Goal: Find contact information: Find contact information

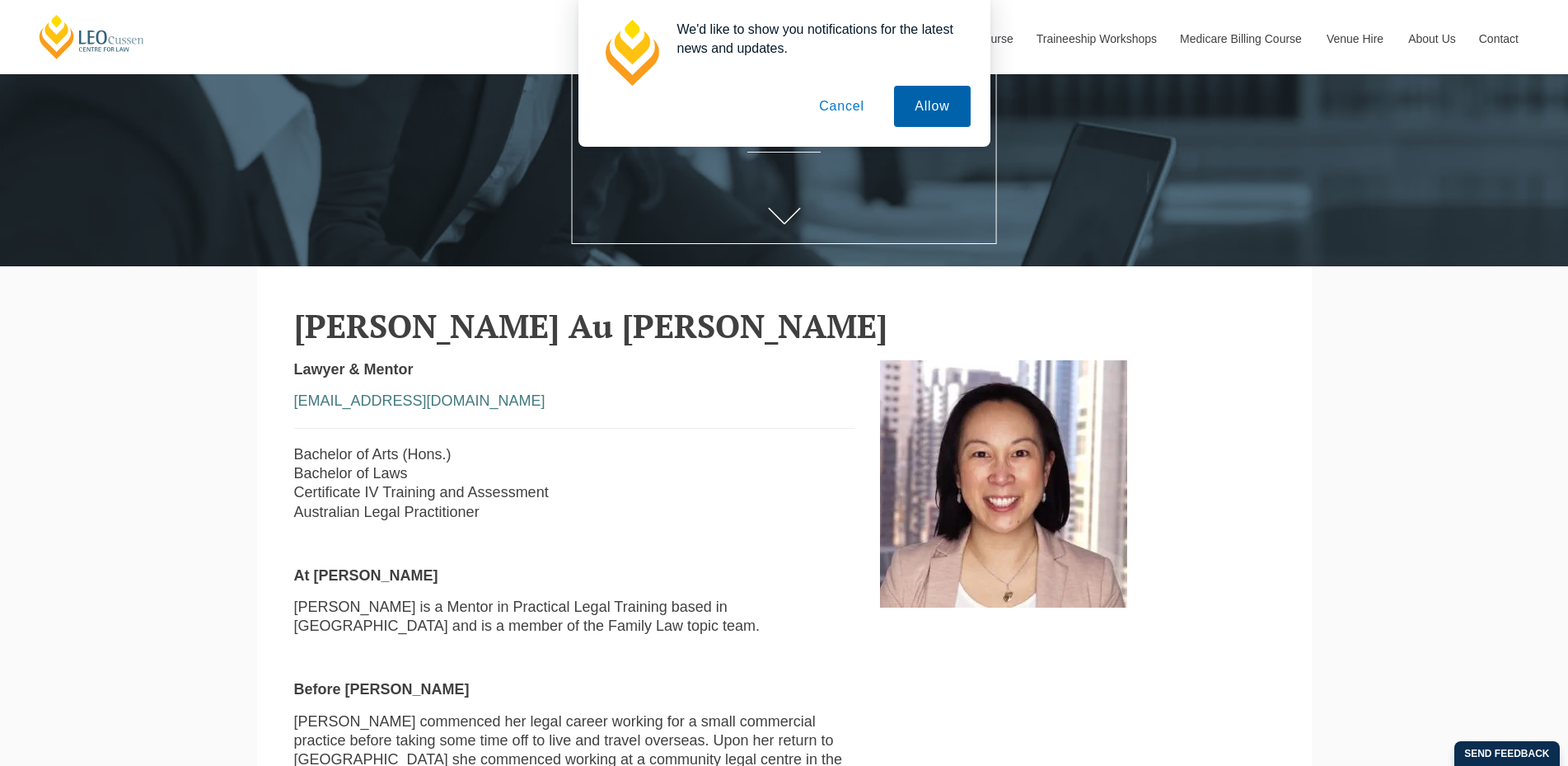
click at [918, 105] on button "Allow" at bounding box center [932, 106] width 76 height 41
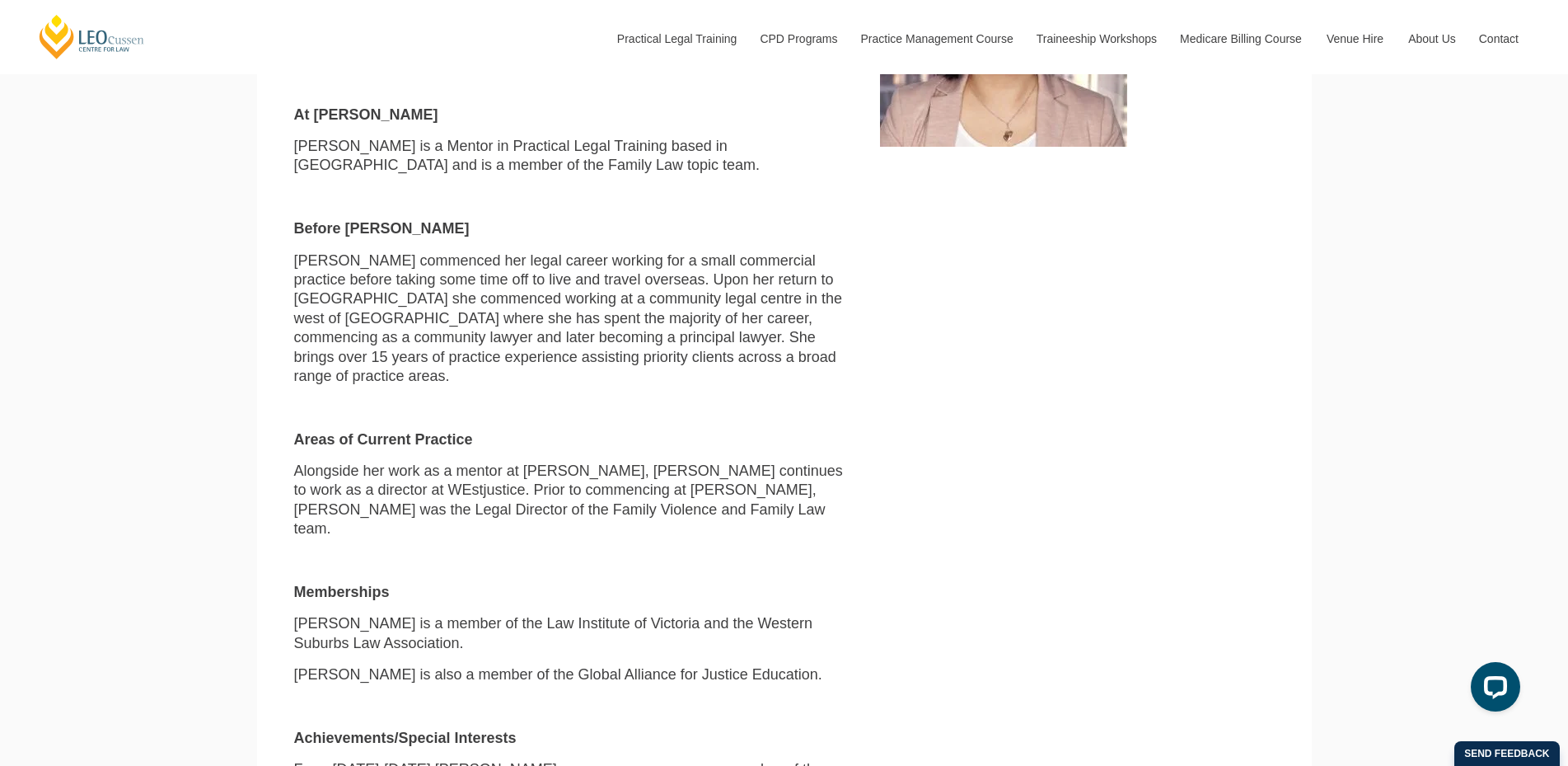
scroll to position [825, 0]
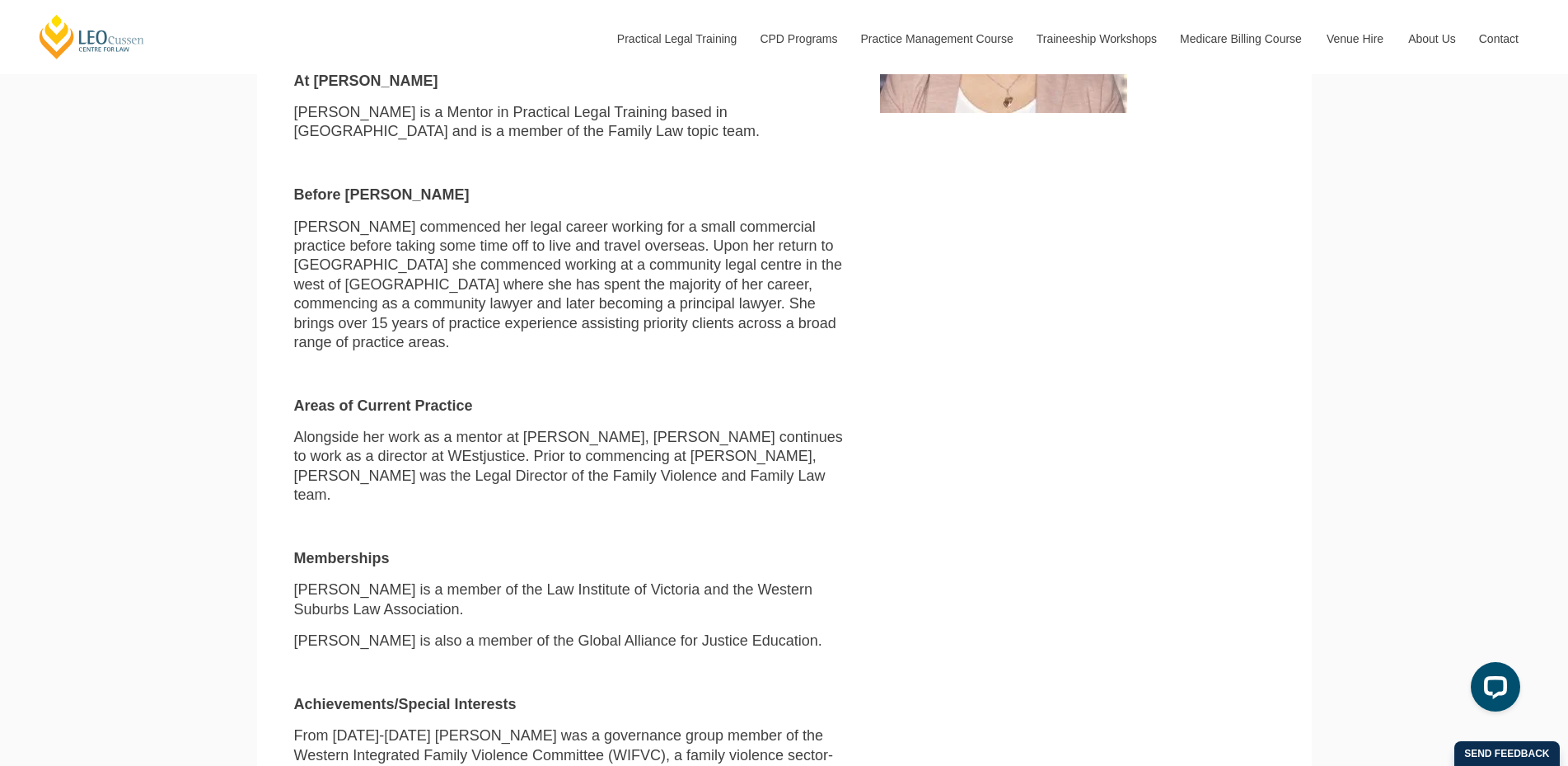
click at [542, 182] on div "Lawyer & Mentor aauyeung@leocussen.vic.edu.au Bachelor of Arts (Hons.) Bachelor…" at bounding box center [575, 427] width 587 height 1123
click at [534, 302] on p "Annette commenced her legal career working for a small commercial practice befo…" at bounding box center [575, 285] width 562 height 136
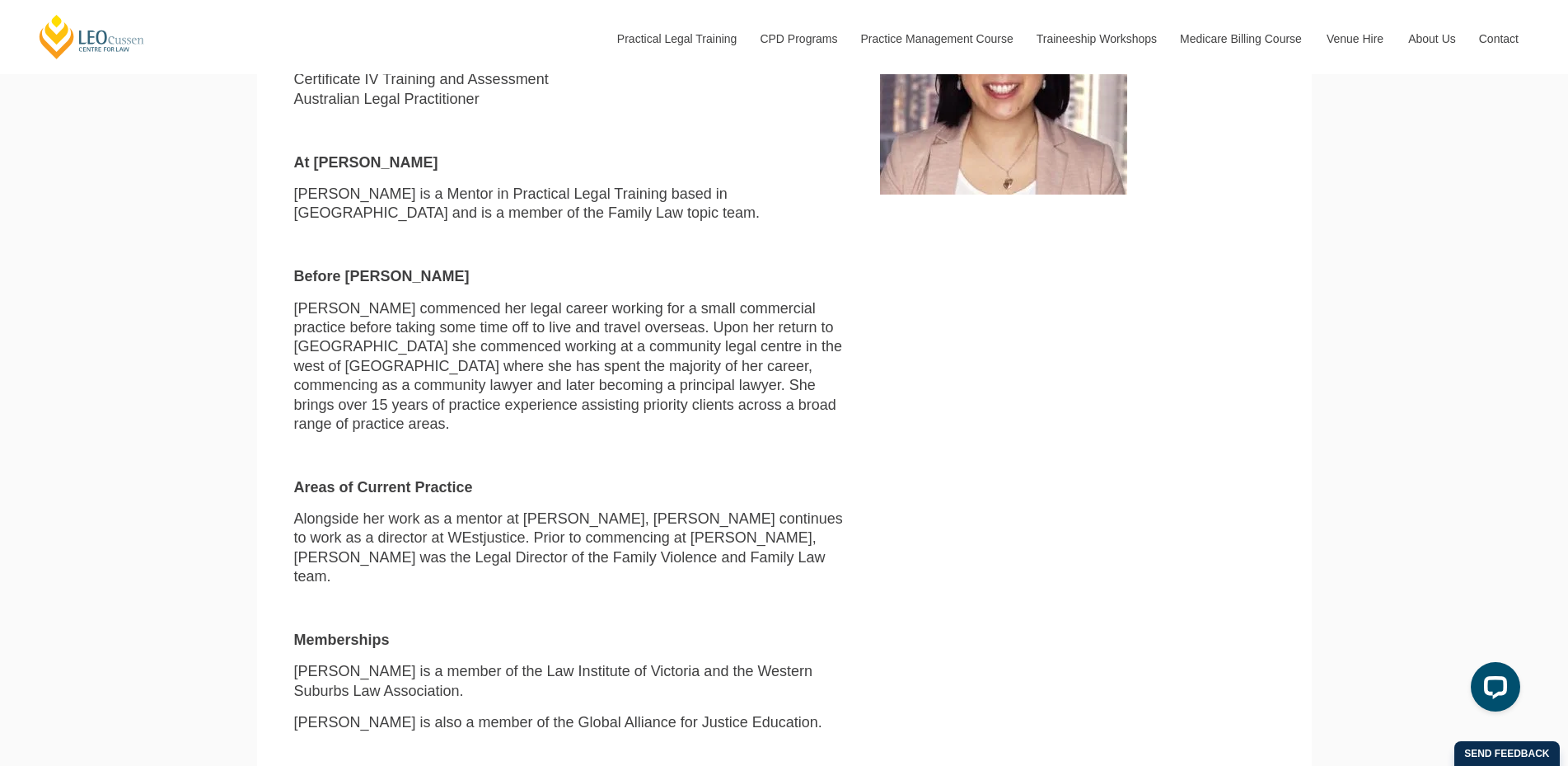
scroll to position [742, 0]
click at [916, 444] on div "Lawyer & Mentor aauyeung@leocussen.vic.edu.au Bachelor of Arts (Hons.) Bachelor…" at bounding box center [784, 510] width 1006 height 1123
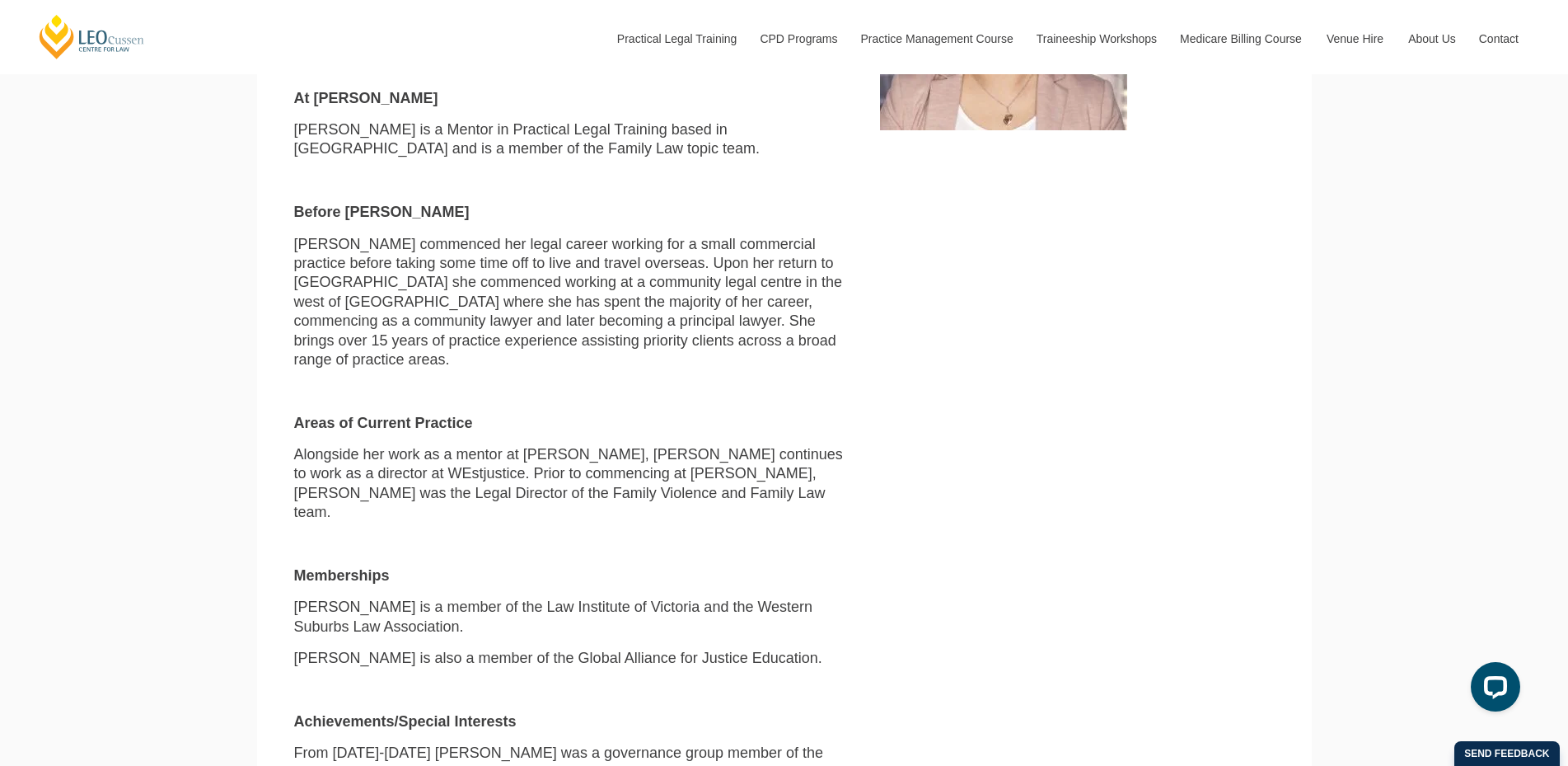
scroll to position [825, 0]
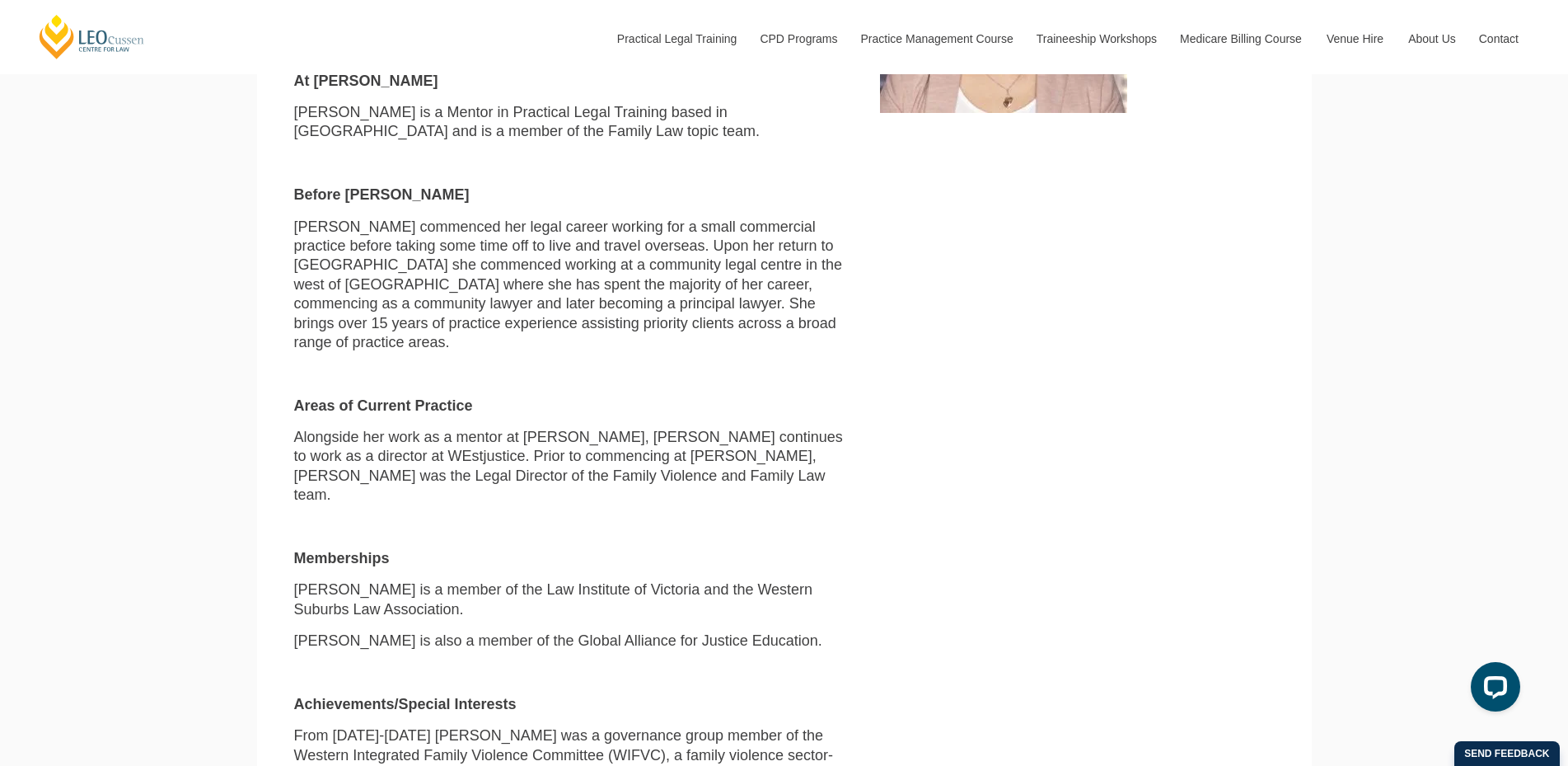
click at [675, 550] on p "Memberships" at bounding box center [575, 559] width 562 height 19
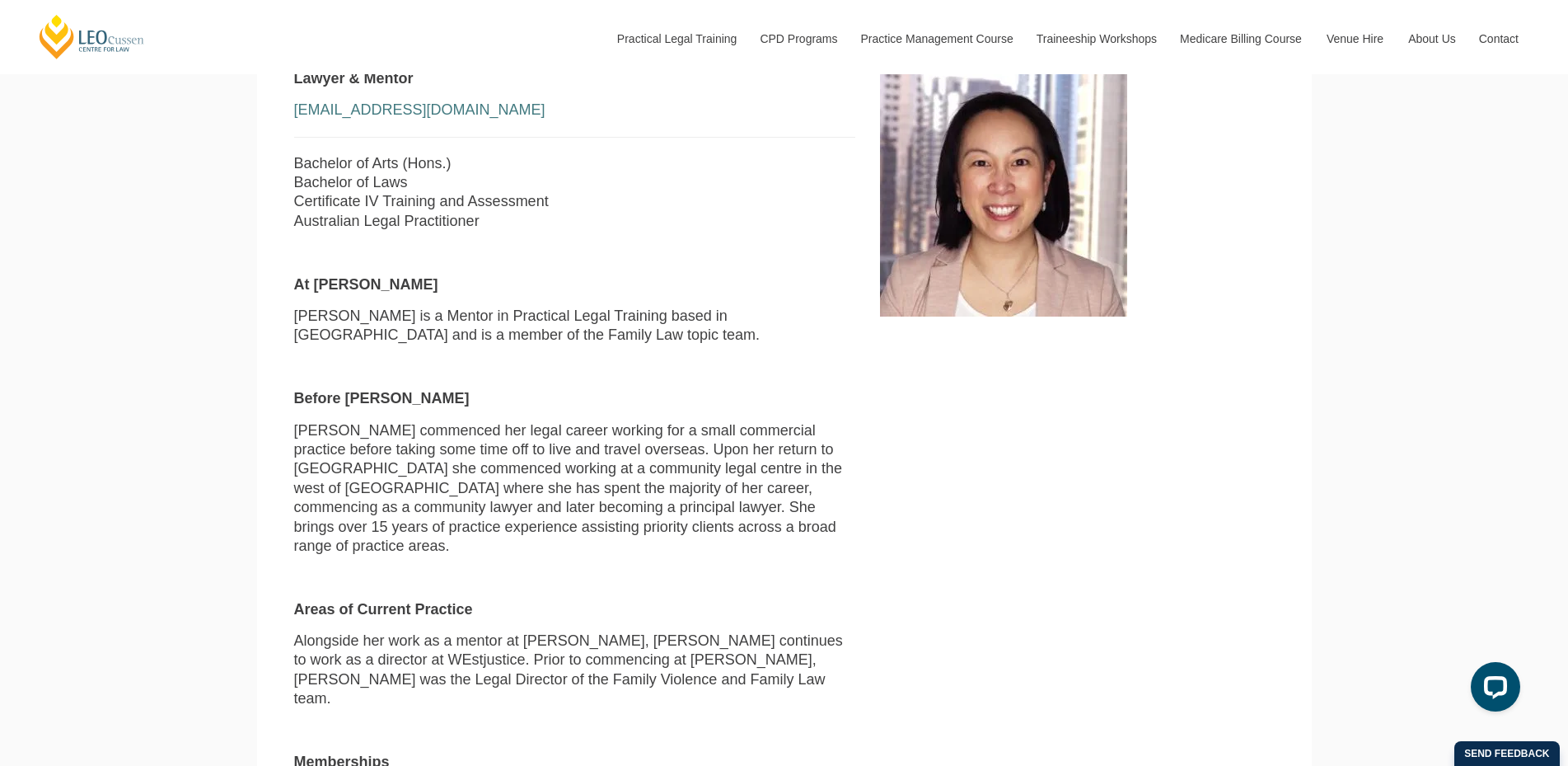
scroll to position [330, 0]
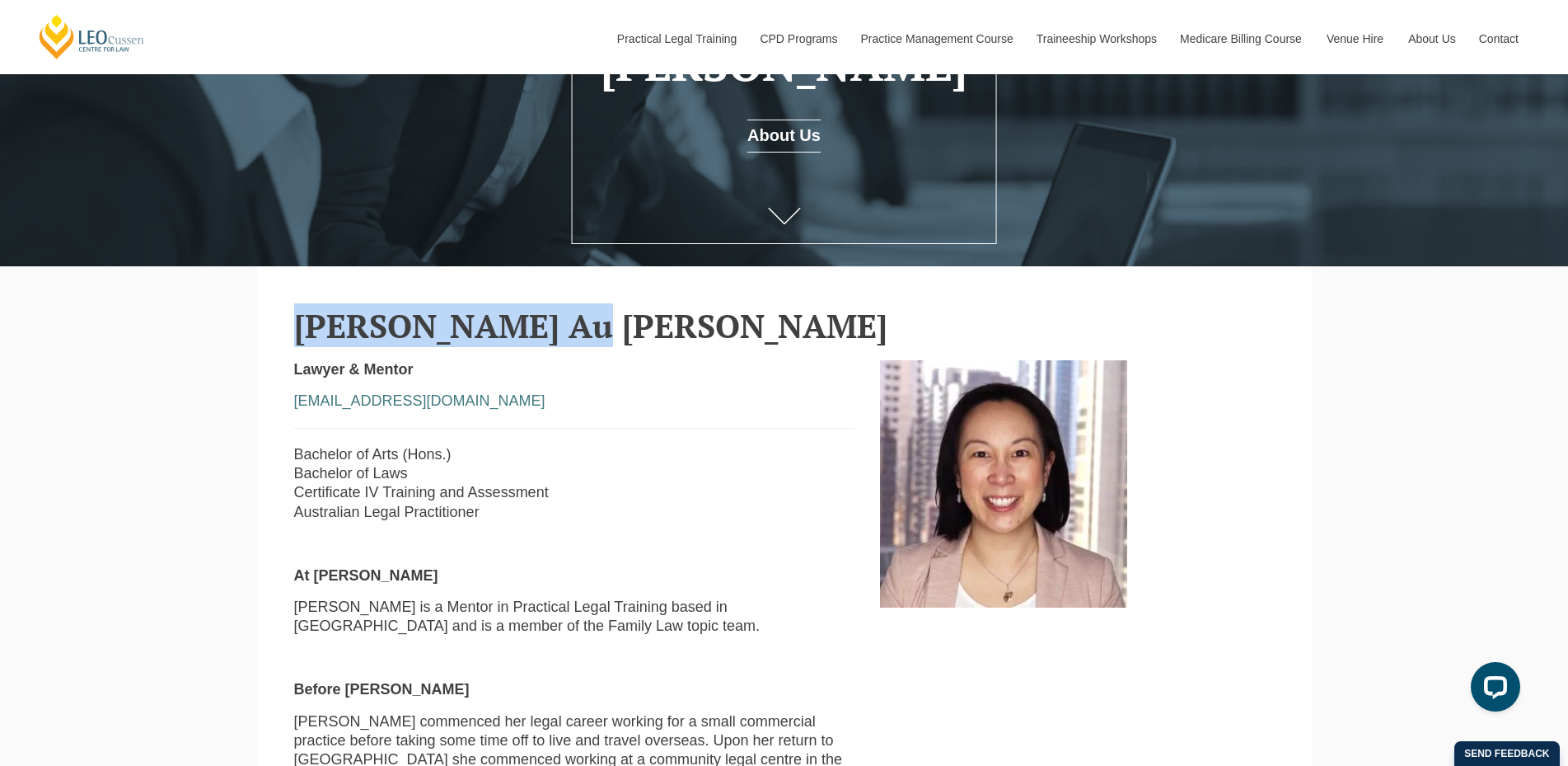
drag, startPoint x: 483, startPoint y: 329, endPoint x: 181, endPoint y: 303, distance: 303.1
copy h2 "Annette Au Yeung"
